Goal: Information Seeking & Learning: Stay updated

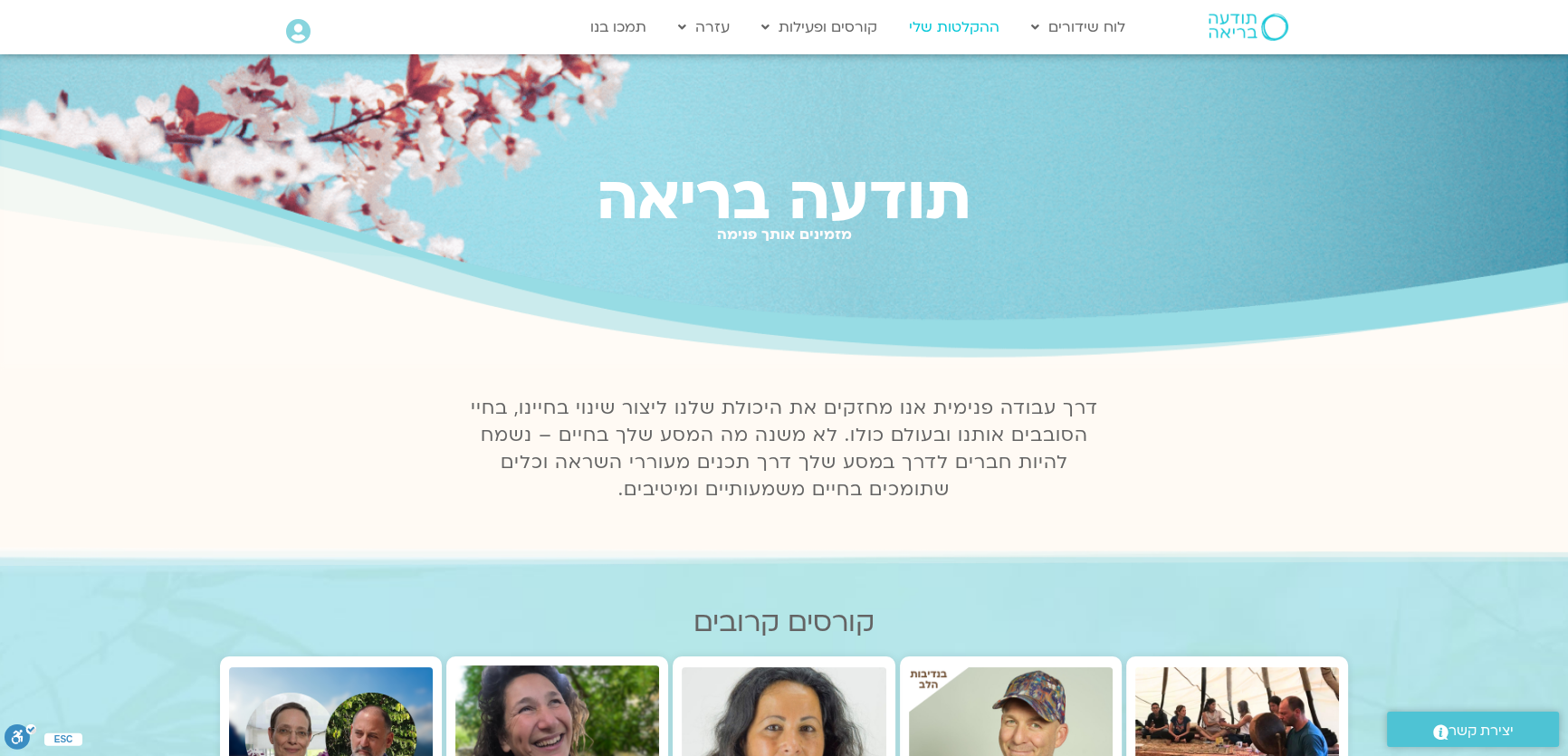
click at [935, 30] on link "ההקלטות שלי" at bounding box center [954, 27] width 109 height 35
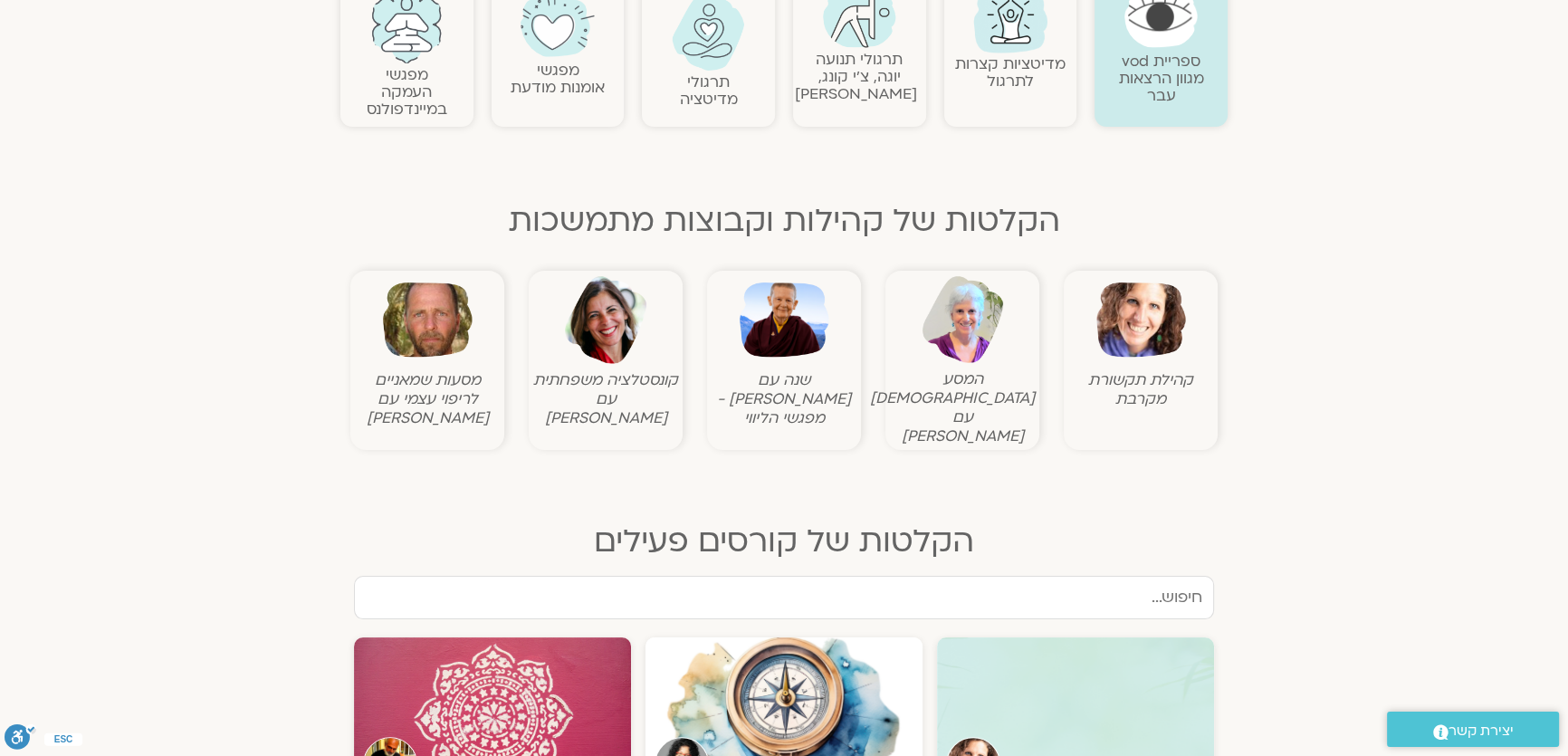
scroll to position [493, 0]
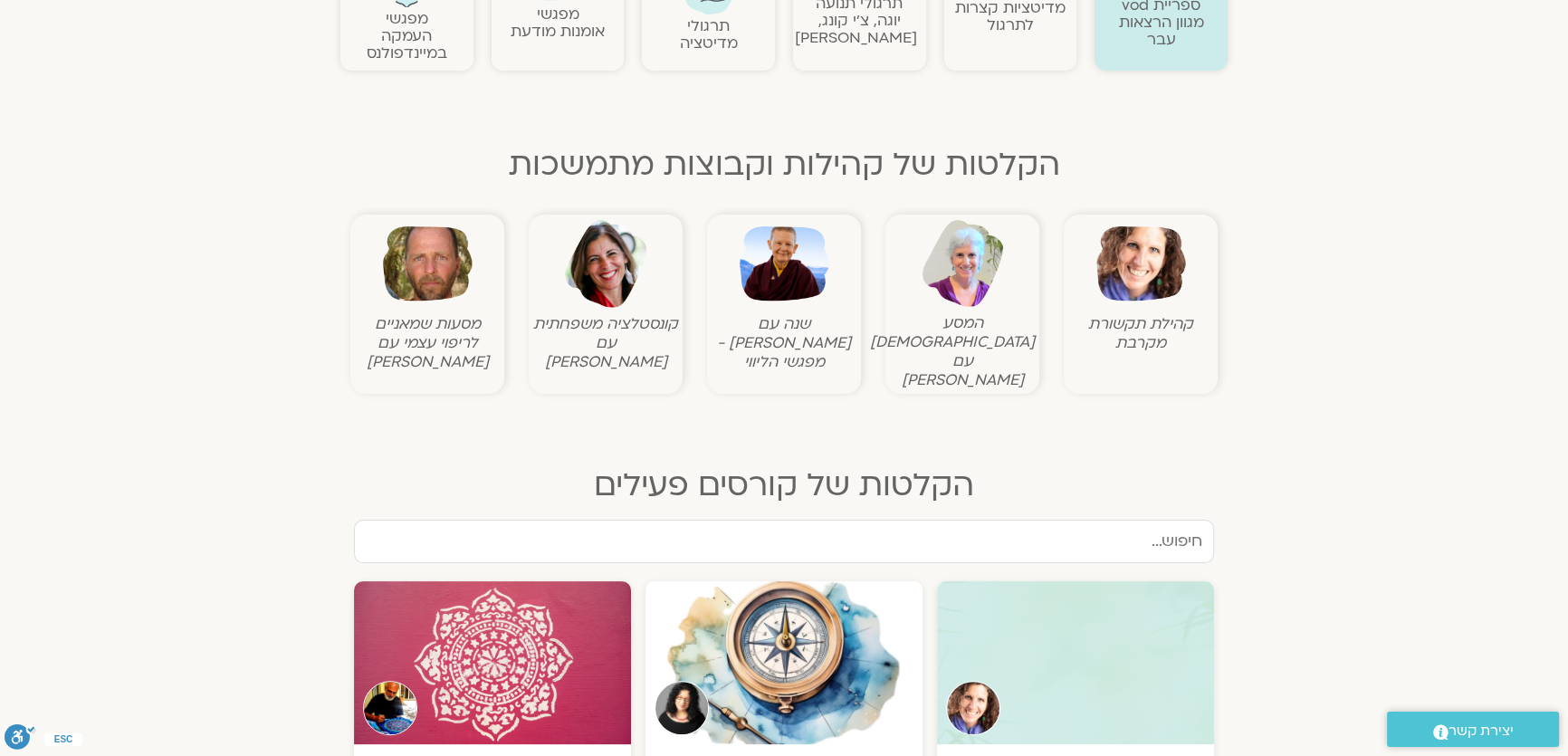
click at [1137, 268] on img at bounding box center [1141, 264] width 90 height 90
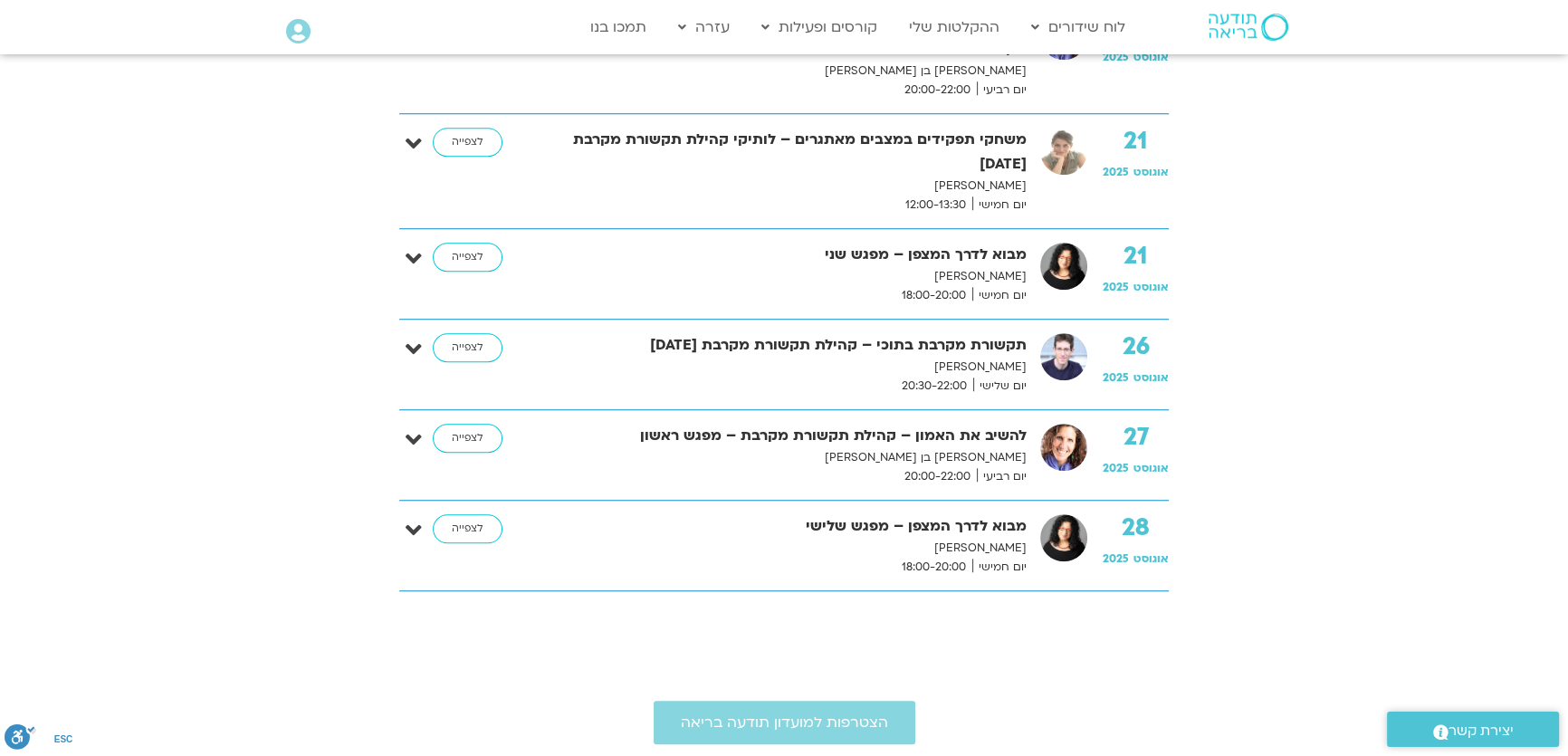
scroll to position [1974, 0]
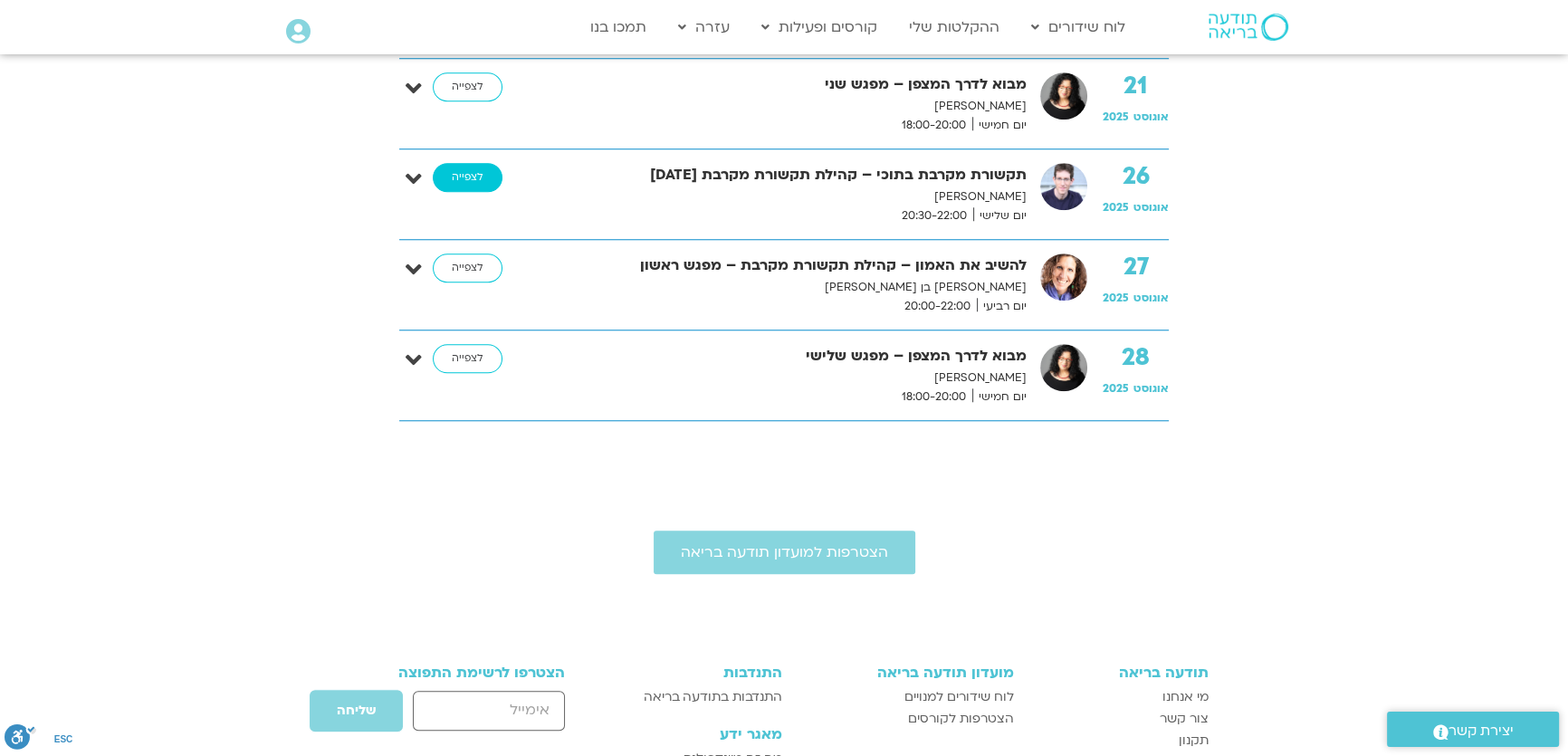
click at [448, 177] on link "לצפייה" at bounding box center [467, 178] width 70 height 29
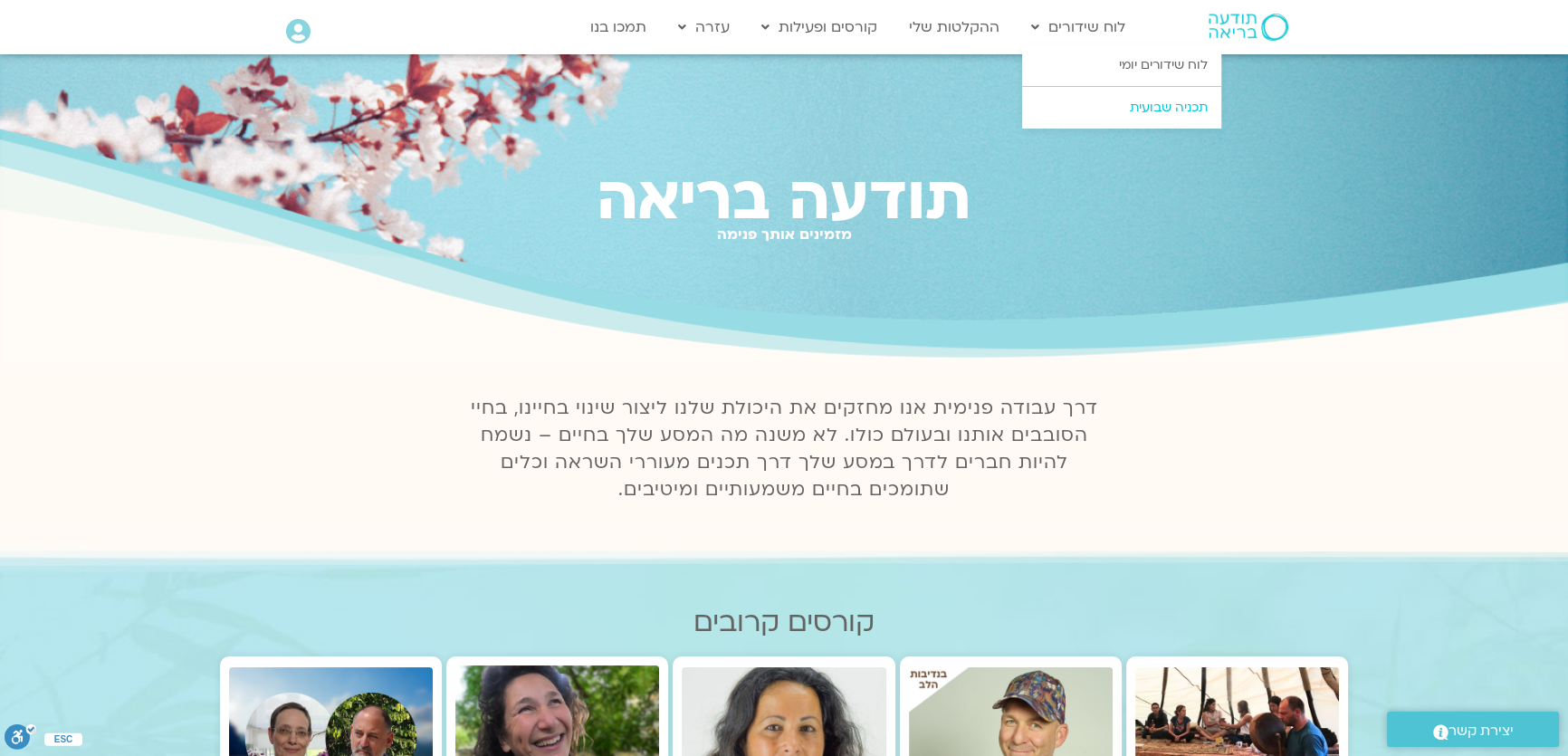
click at [1092, 109] on link "תכניה שבועית" at bounding box center [1121, 107] width 199 height 41
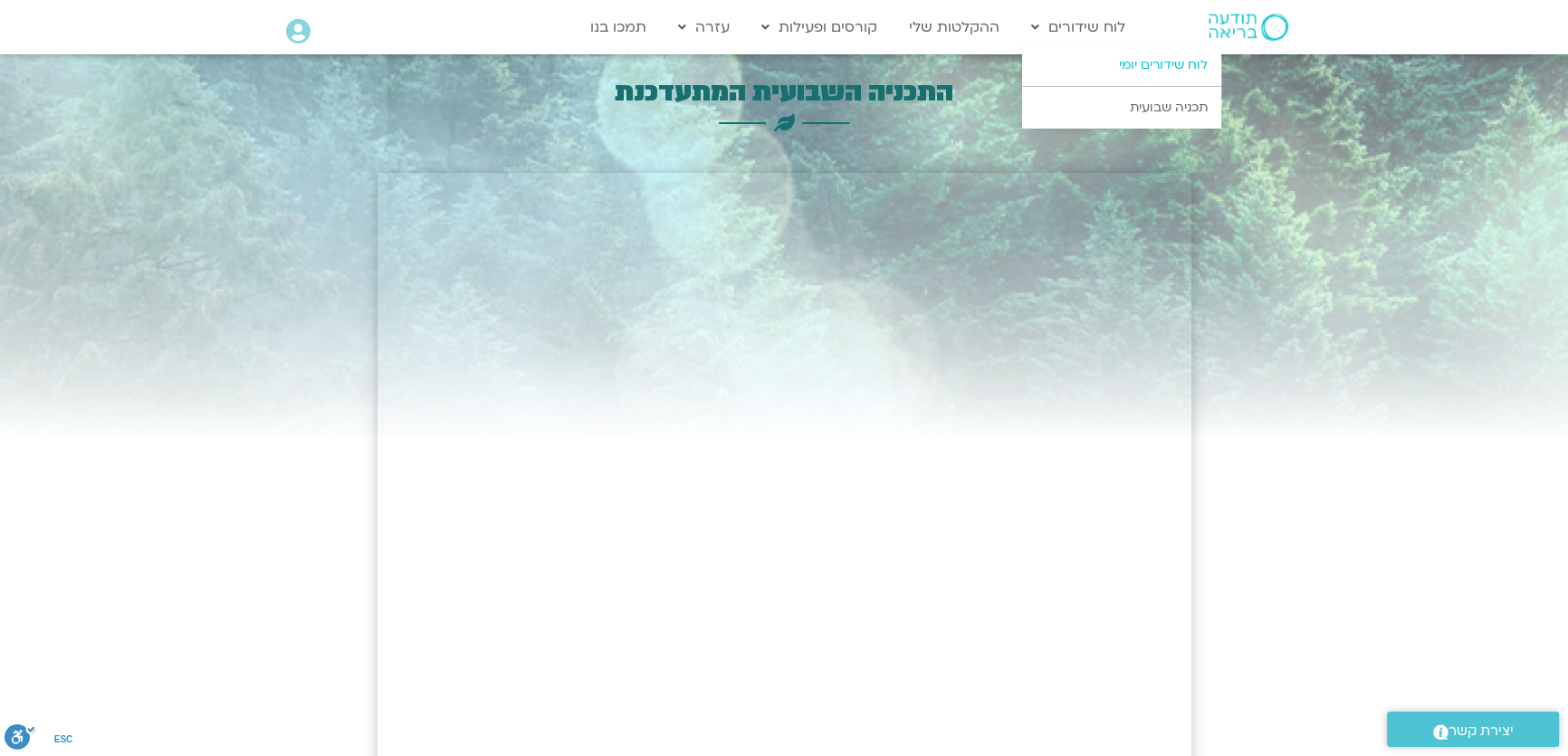
click at [1050, 63] on link "לוח שידורים יומי" at bounding box center [1121, 64] width 199 height 41
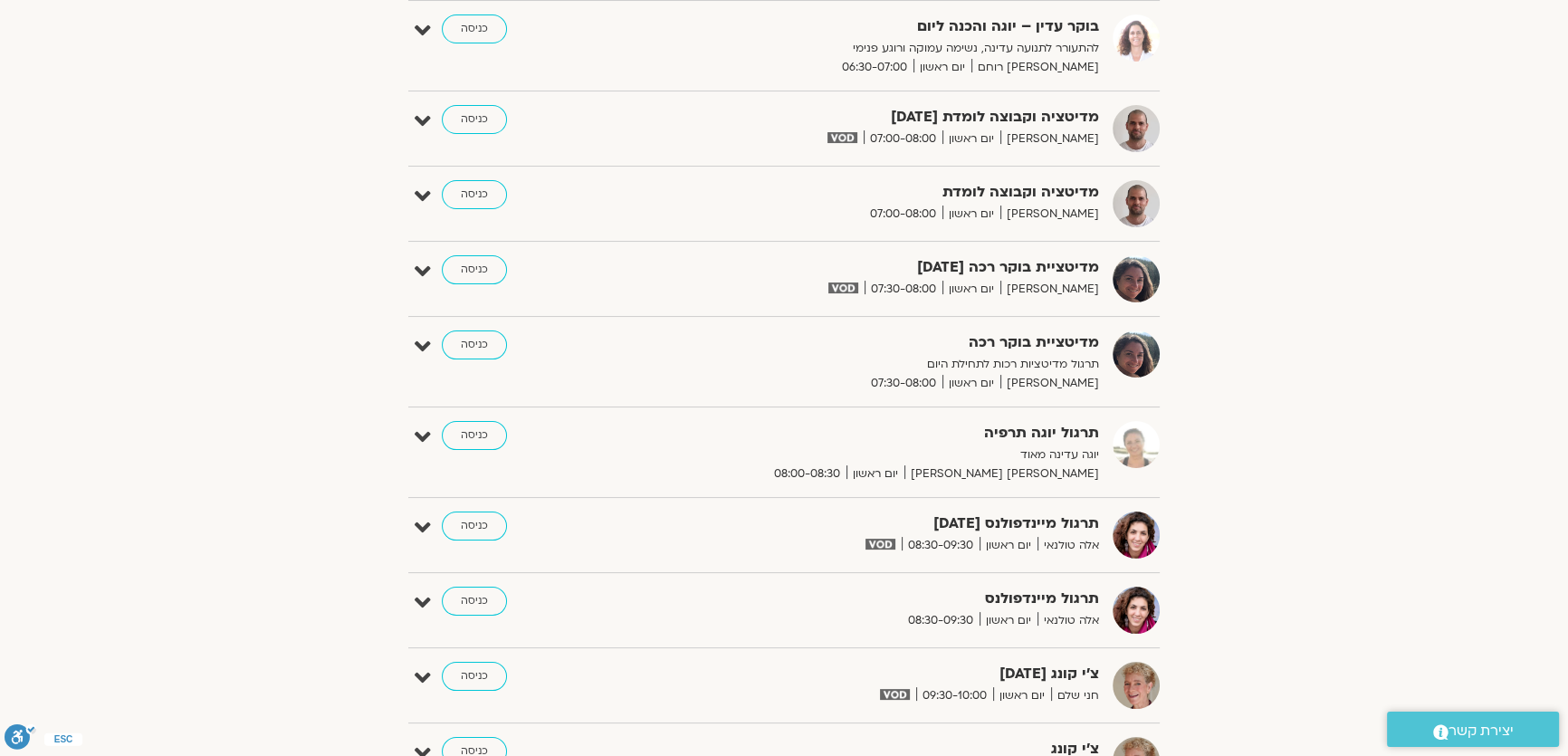
scroll to position [213, 0]
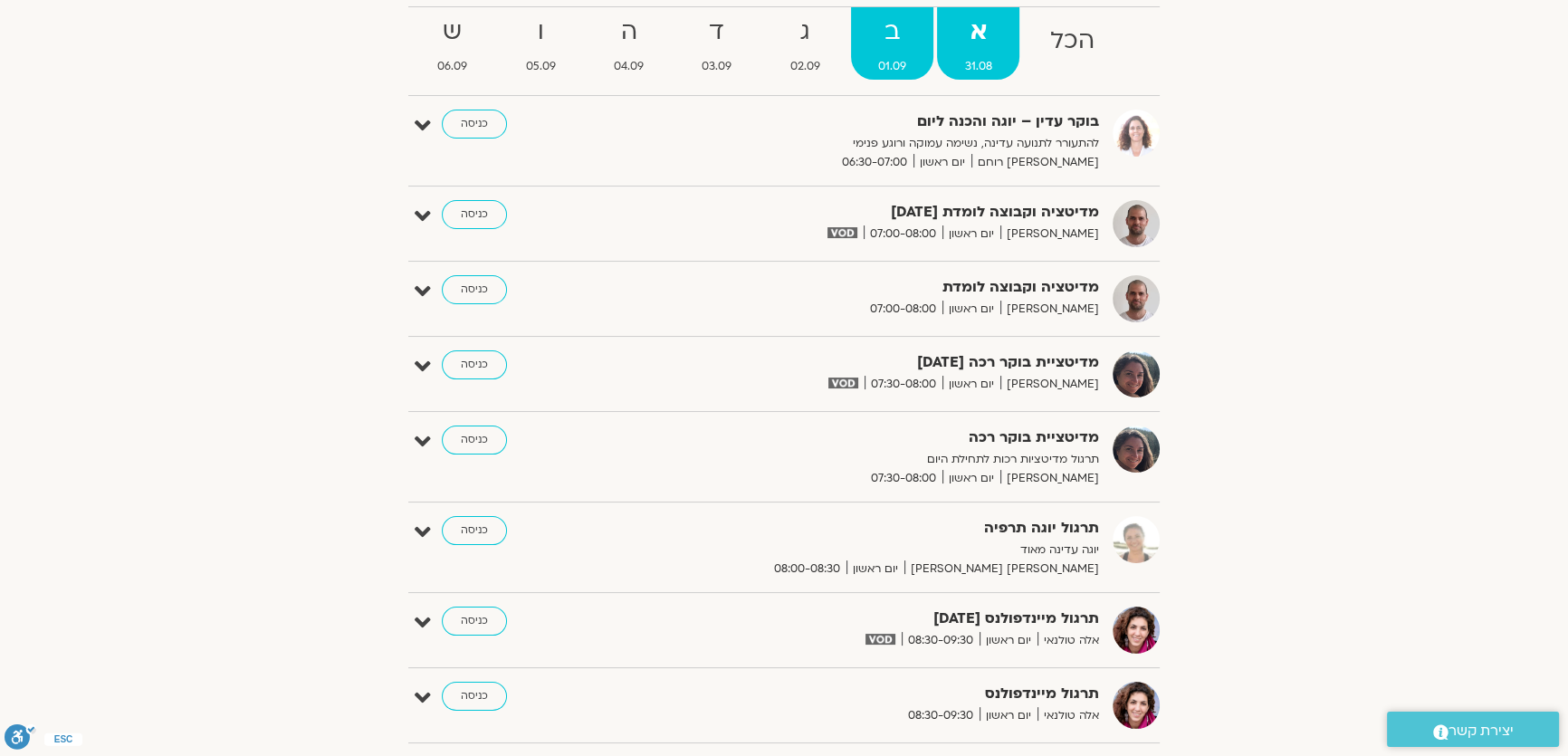
click at [887, 67] on span "01.09" at bounding box center [892, 66] width 82 height 19
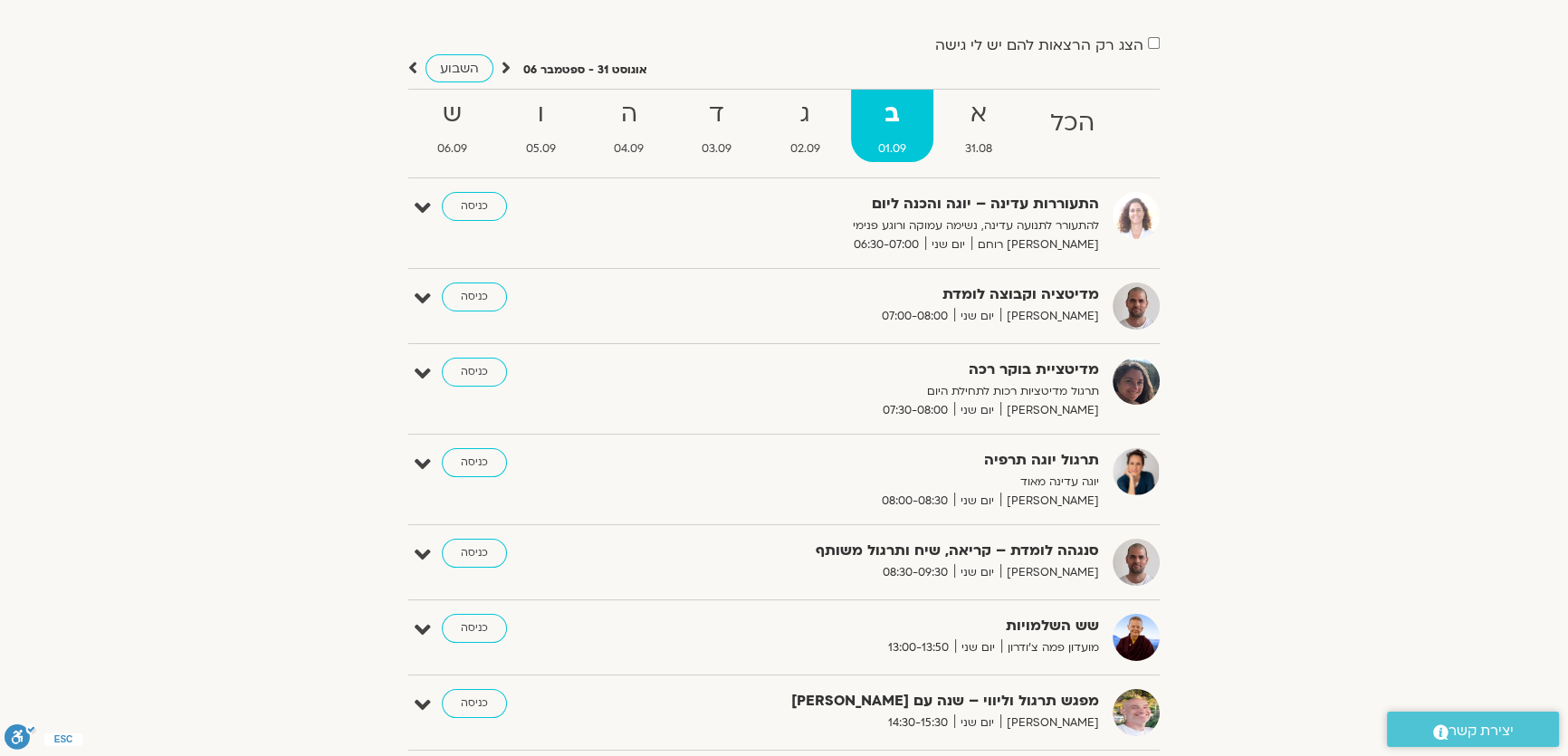
scroll to position [0, 0]
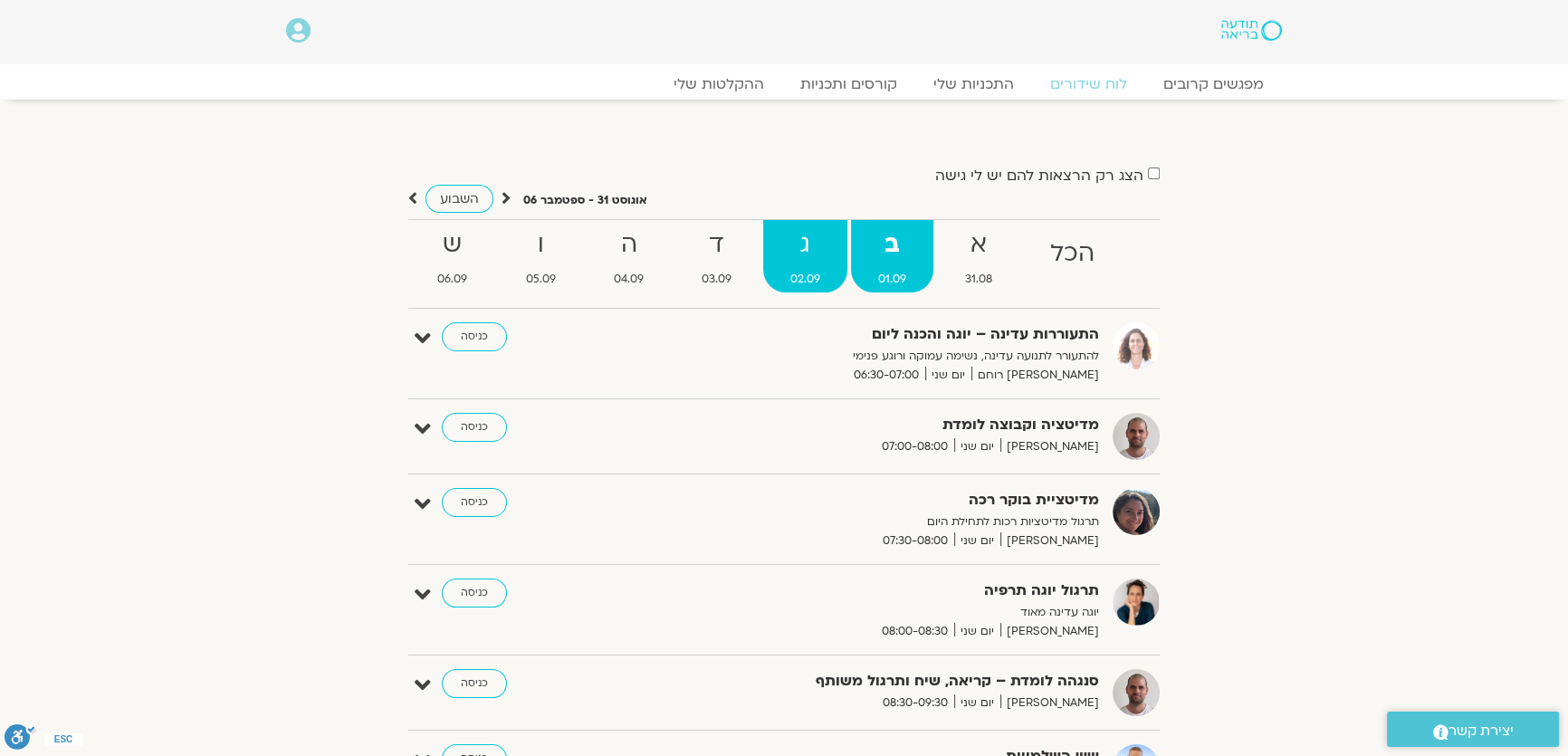
click at [795, 287] on span "02.09" at bounding box center [806, 279] width 84 height 19
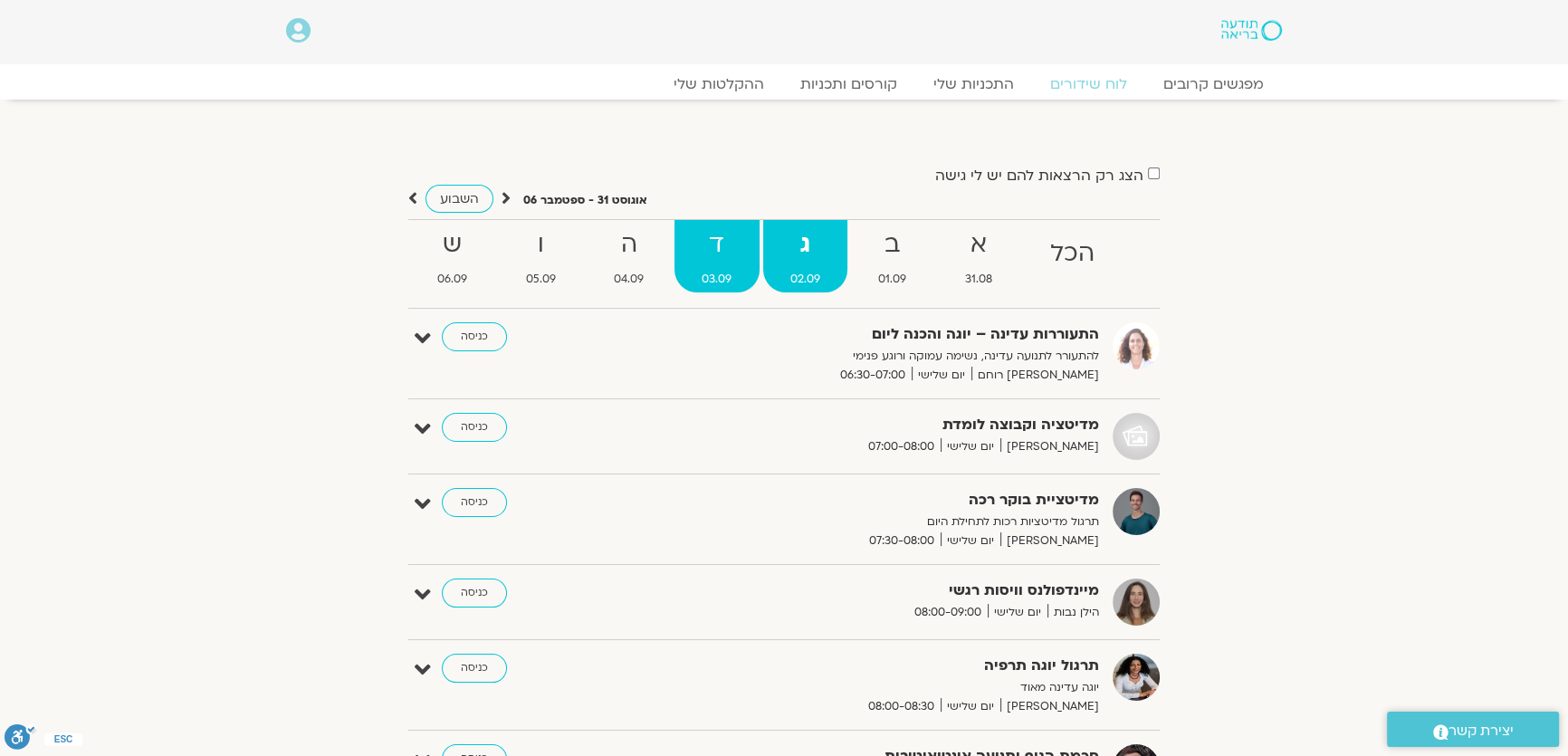
click at [725, 286] on span "03.09" at bounding box center [717, 279] width 84 height 19
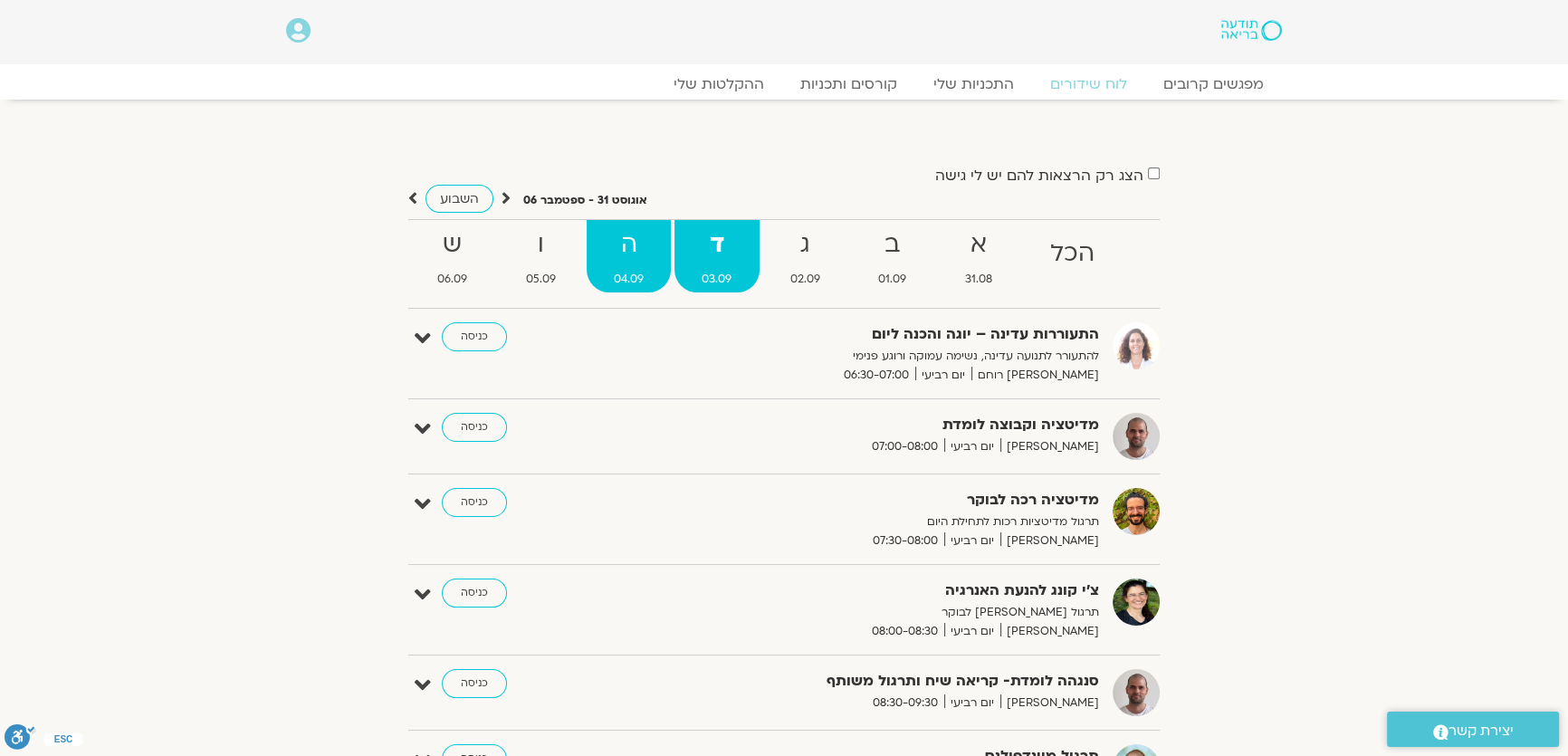
click at [626, 269] on span "04.09" at bounding box center [629, 279] width 84 height 19
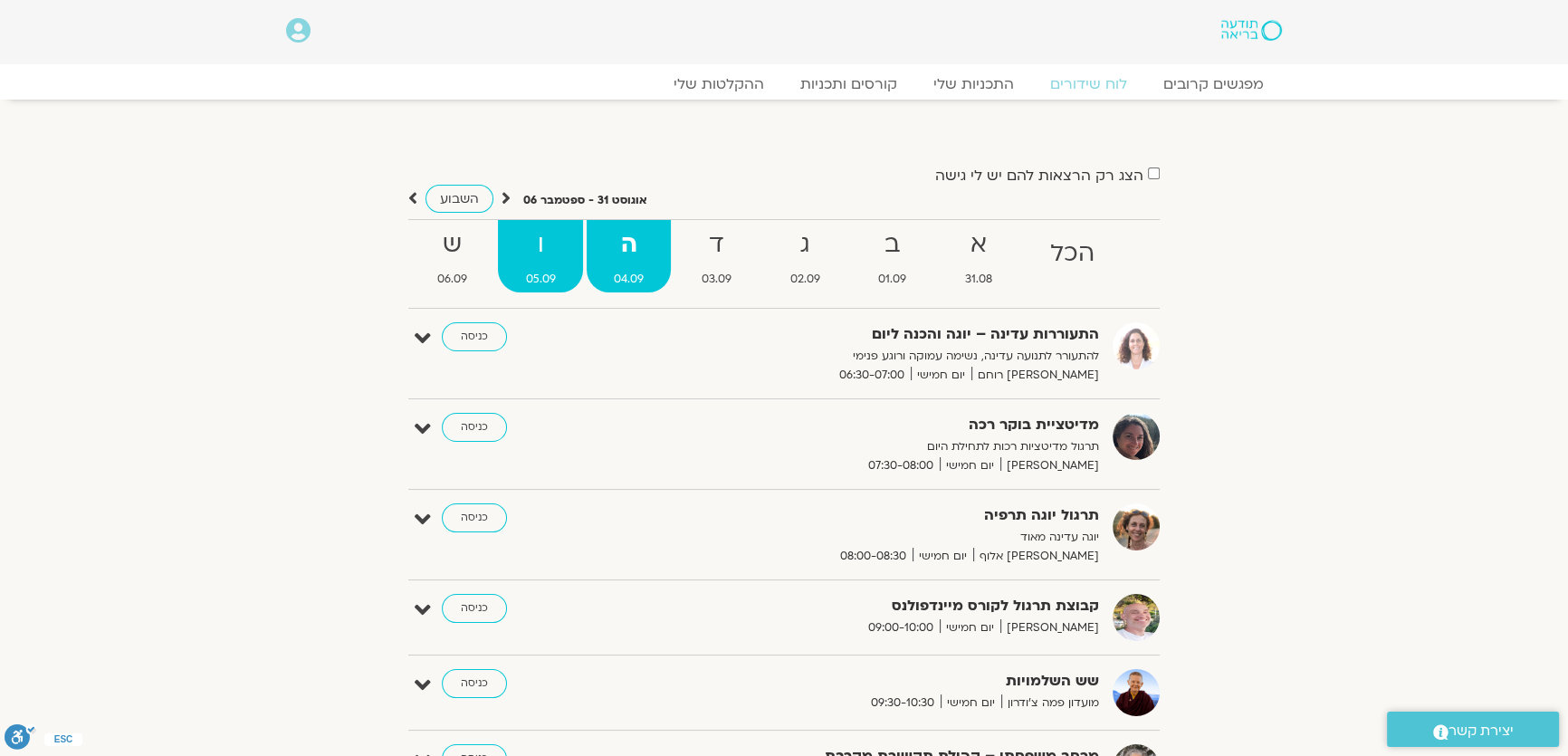
click at [554, 259] on strong "ו" at bounding box center [540, 245] width 84 height 40
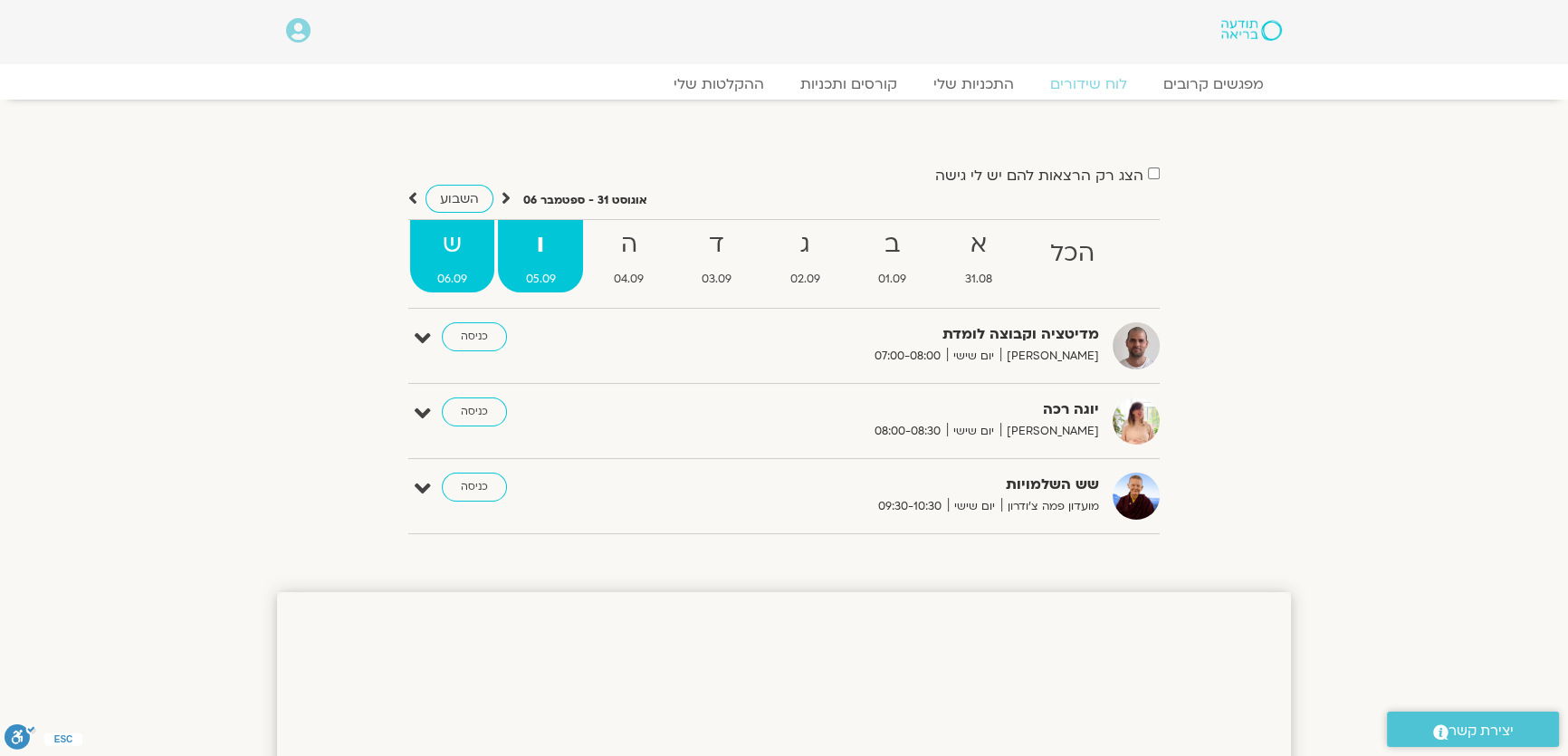
click at [465, 267] on link "ש 06.09" at bounding box center [452, 256] width 84 height 72
